Goal: Task Accomplishment & Management: Manage account settings

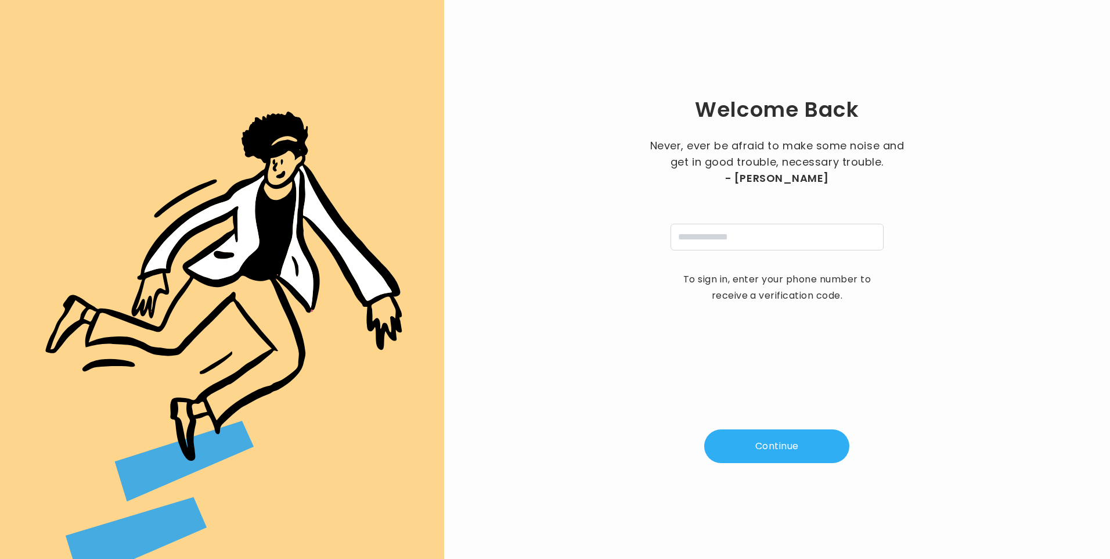
type input "**********"
click at [773, 450] on button "Continue" at bounding box center [776, 446] width 145 height 34
type input "*"
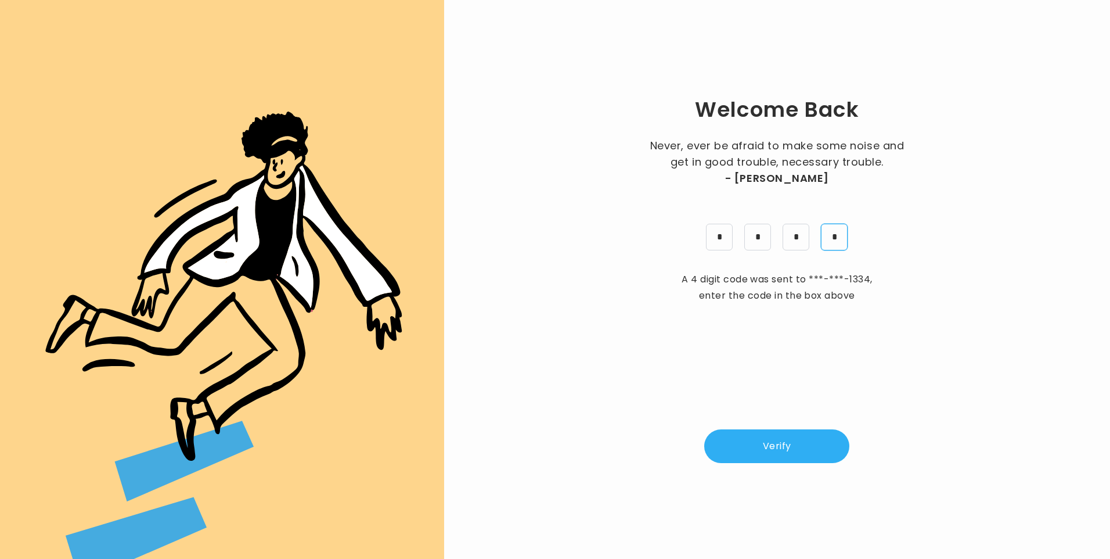
type input "*"
click at [778, 451] on button "Verify" at bounding box center [776, 446] width 145 height 34
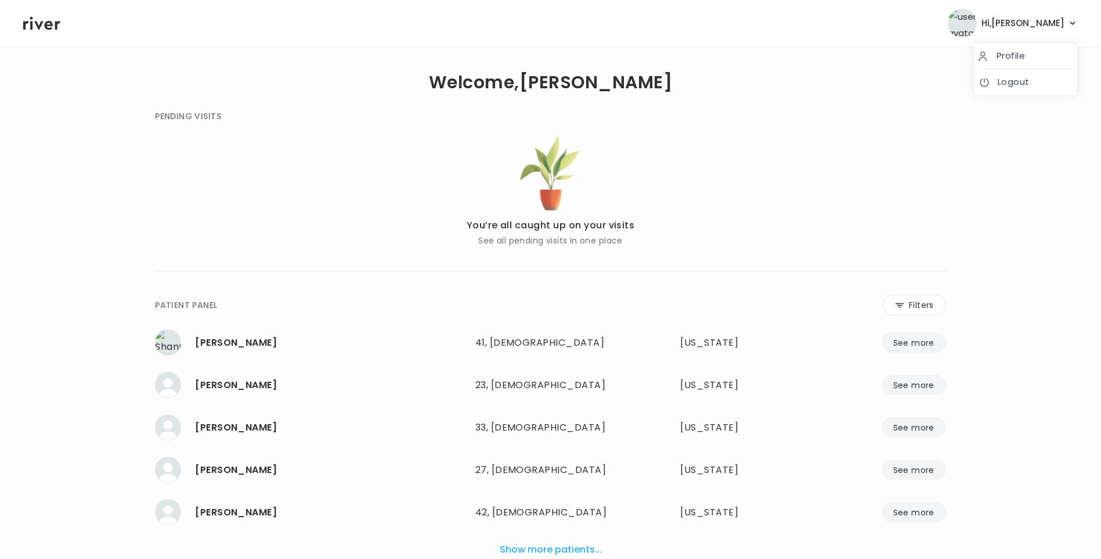
click at [1058, 22] on span "Hi, [PERSON_NAME]" at bounding box center [1023, 23] width 83 height 16
click at [1029, 81] on link "Logout" at bounding box center [1026, 82] width 94 height 16
